Goal: Task Accomplishment & Management: Use online tool/utility

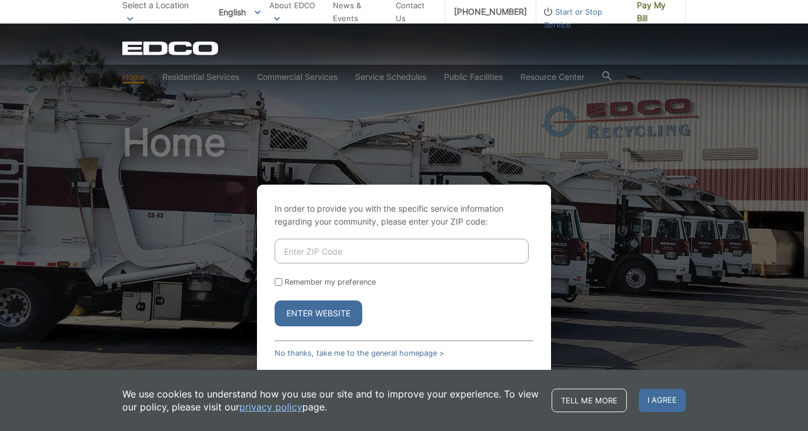
scroll to position [64, 0]
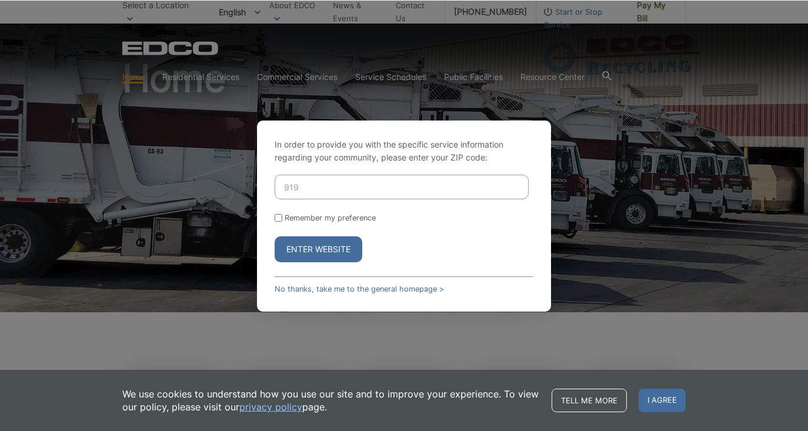
type input "91902"
click at [332, 246] on button "Enter Website" at bounding box center [319, 249] width 88 height 26
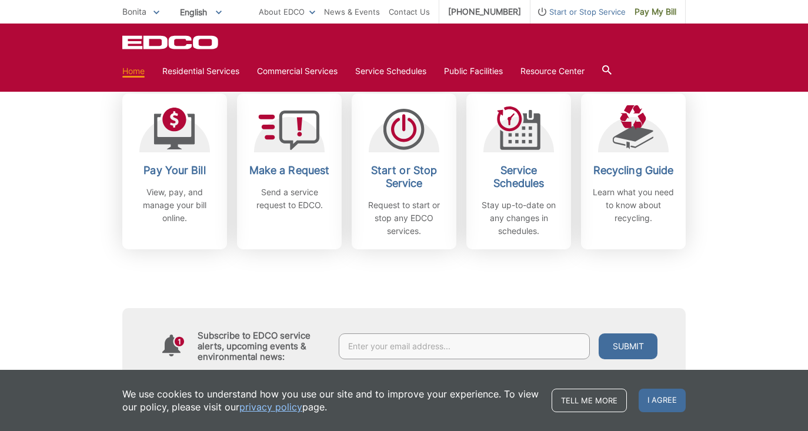
scroll to position [341, 0]
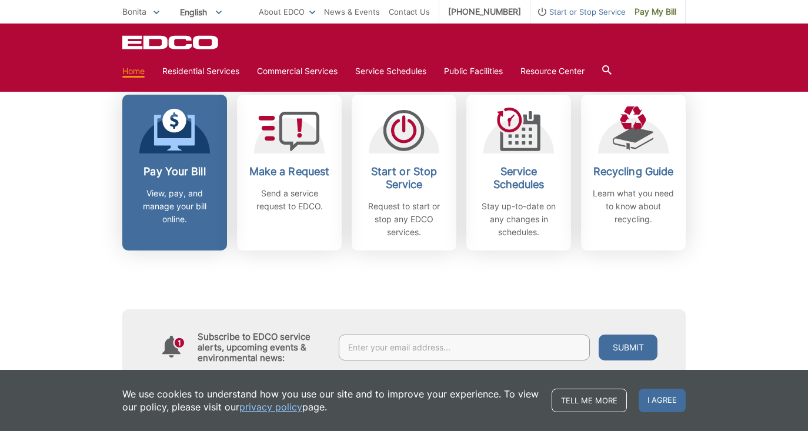
click at [188, 174] on h2 "Pay Your Bill" at bounding box center [174, 171] width 87 height 13
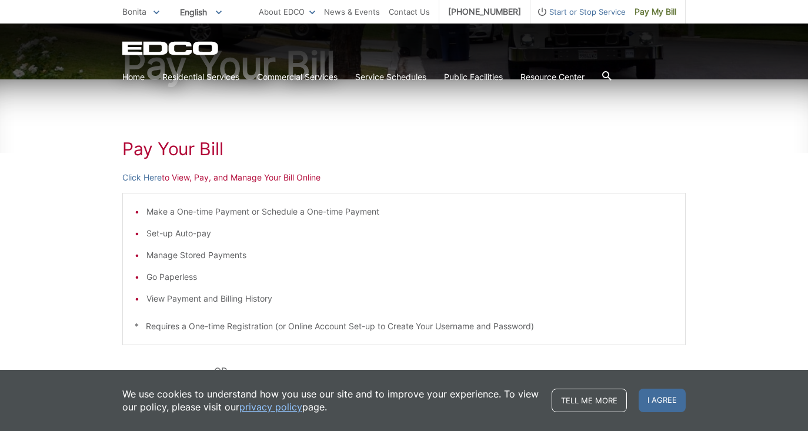
scroll to position [135, 0]
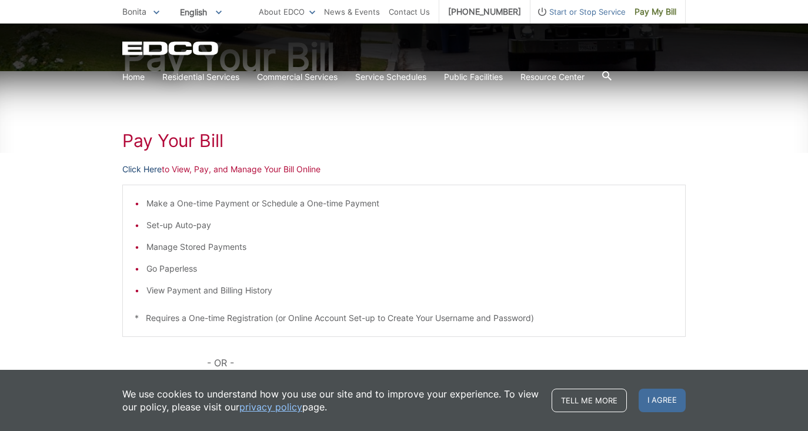
click at [146, 171] on link "Click Here" at bounding box center [141, 169] width 39 height 13
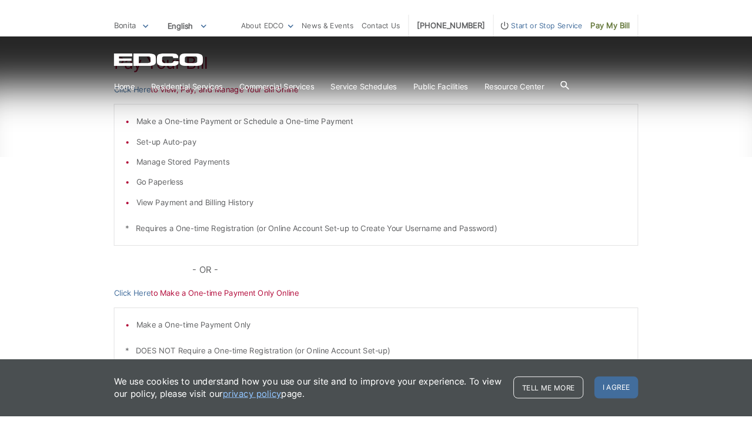
scroll to position [309, 0]
